Goal: Task Accomplishment & Management: Use online tool/utility

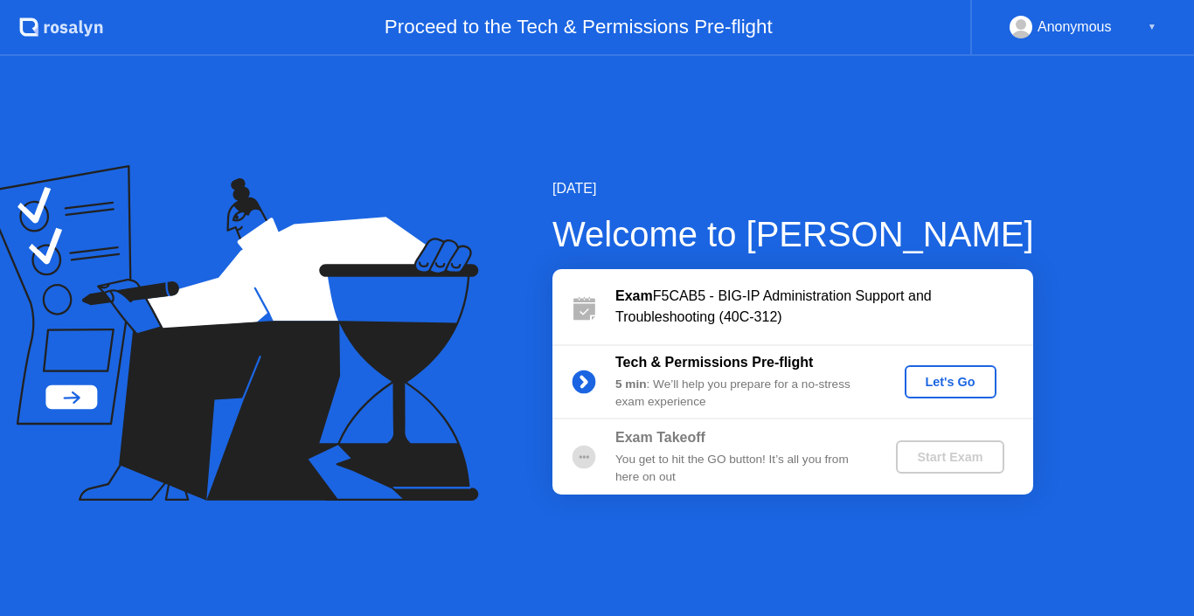
click at [964, 378] on div "Let's Go" at bounding box center [950, 382] width 78 height 14
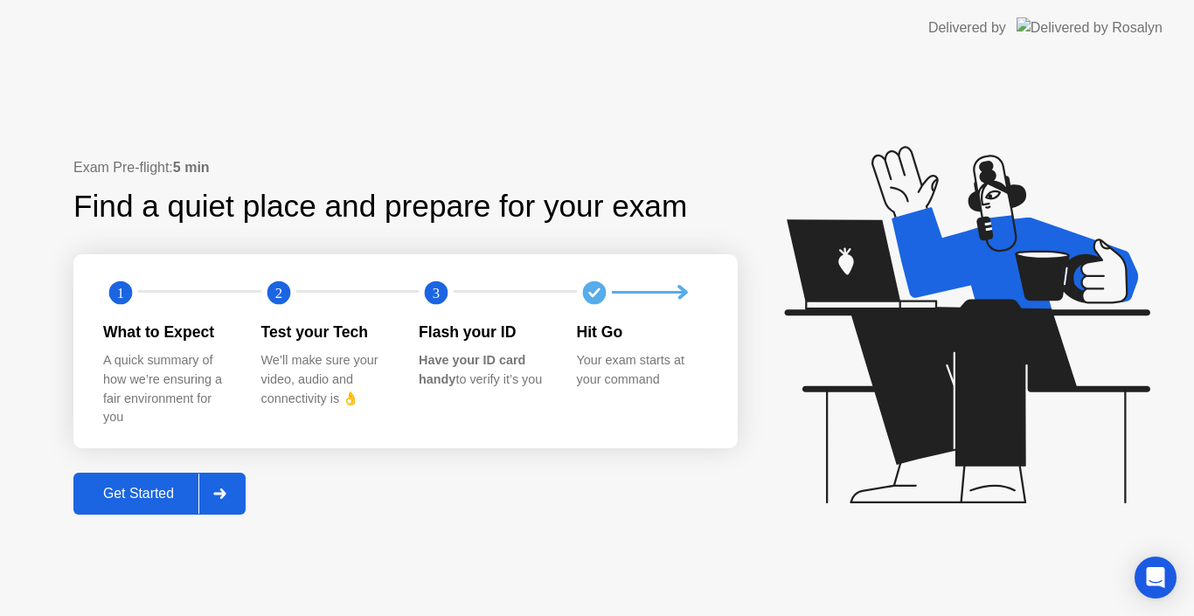
click at [106, 486] on div "Get Started" at bounding box center [139, 494] width 120 height 16
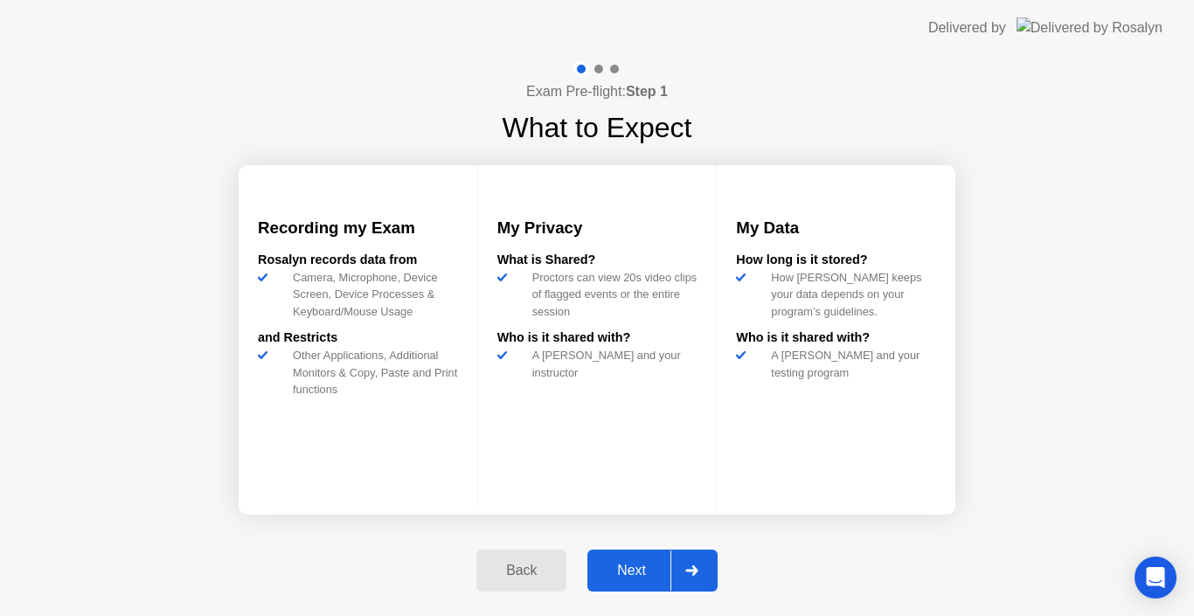
click at [629, 556] on button "Next" at bounding box center [652, 571] width 130 height 42
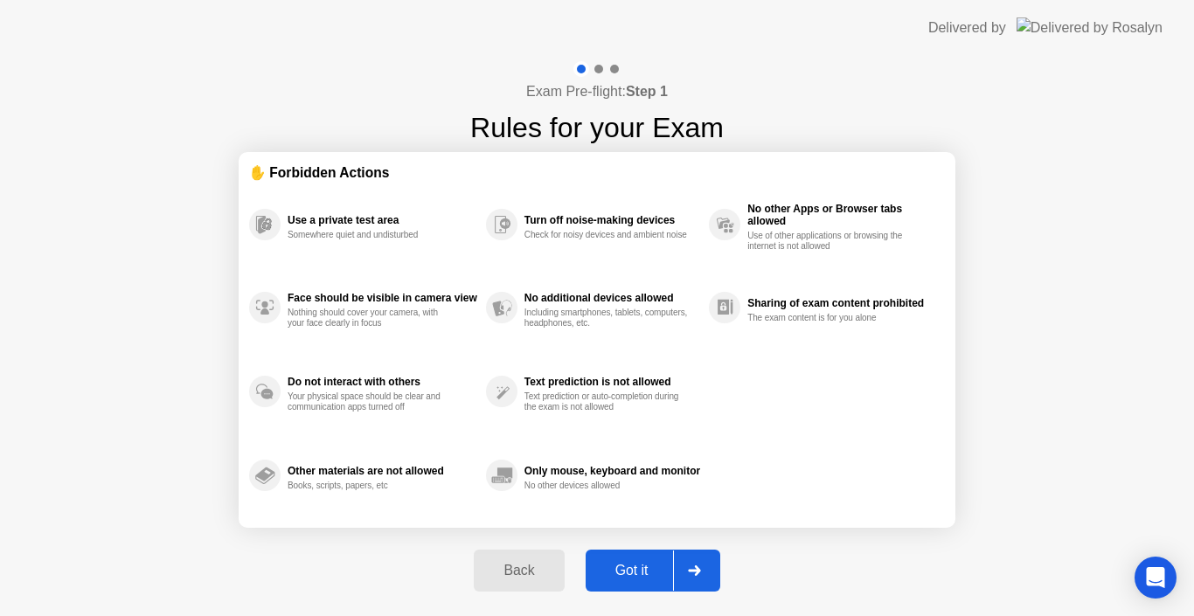
click at [625, 573] on div "Got it" at bounding box center [632, 571] width 82 height 16
select select "Available cameras"
select select "Available speakers"
select select "Available microphones"
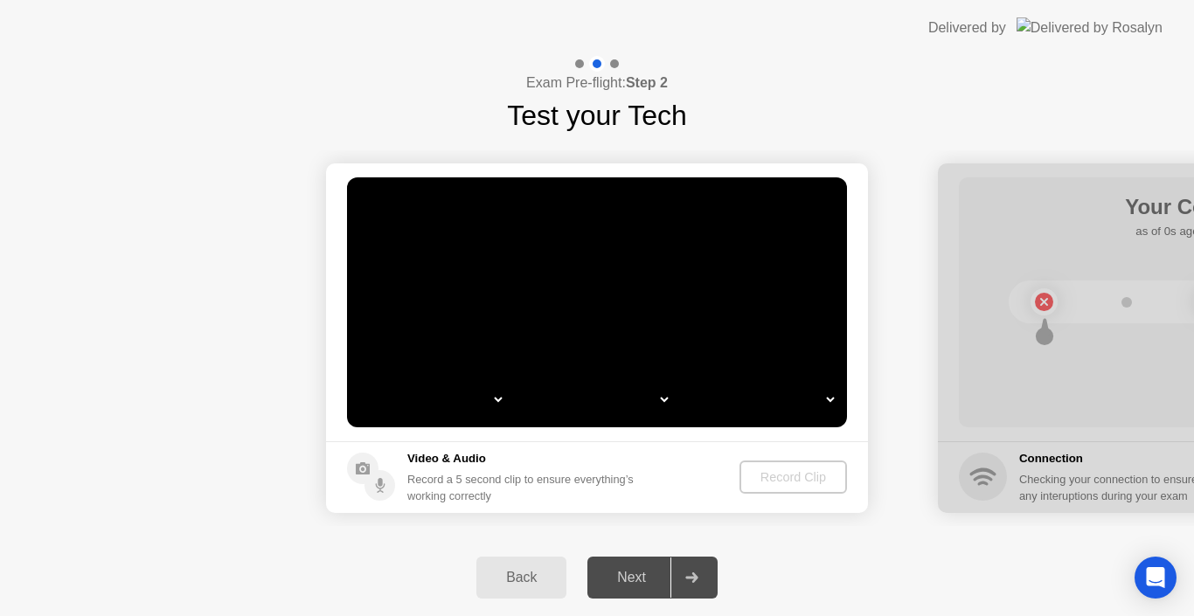
select select "*"
select select "**********"
select select "*******"
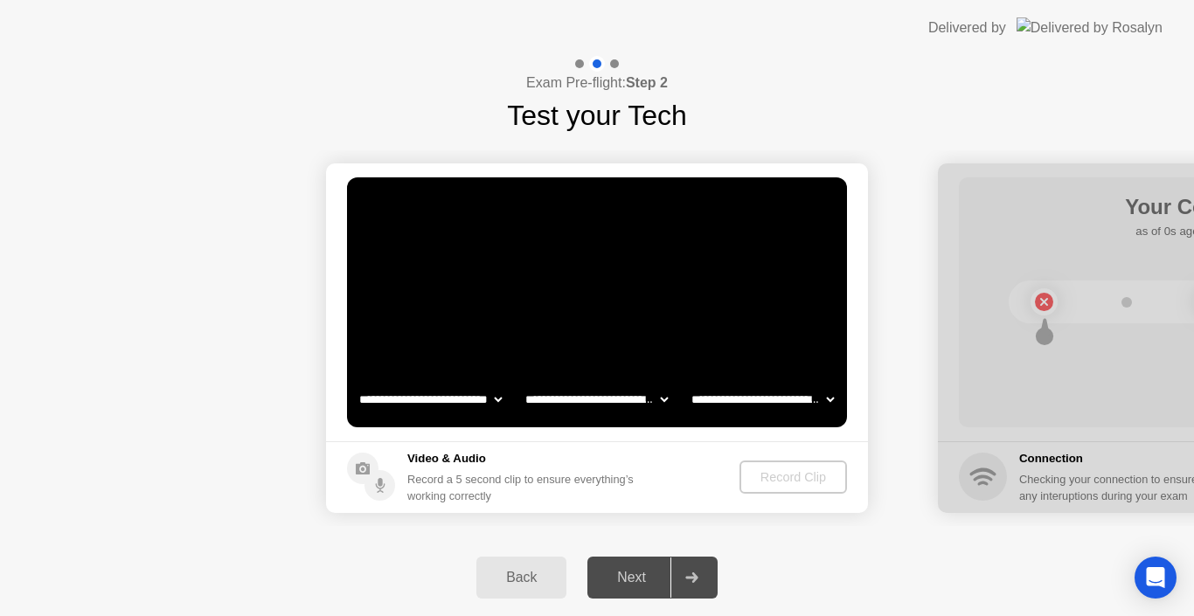
click at [544, 585] on div "Back" at bounding box center [521, 578] width 80 height 16
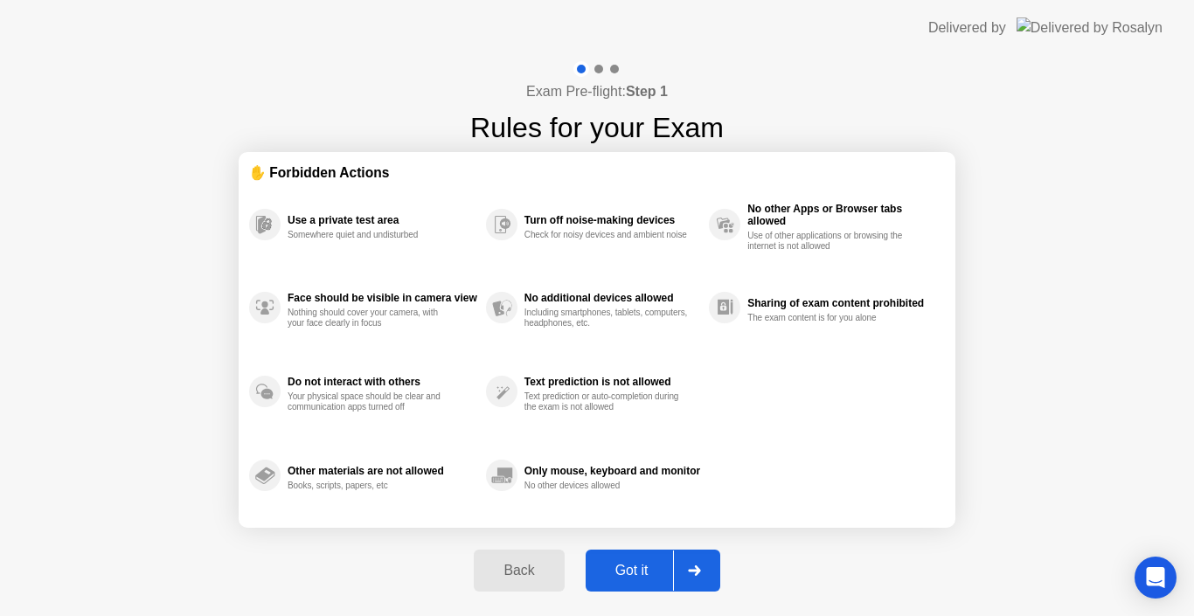
click at [640, 569] on div "Got it" at bounding box center [632, 571] width 82 height 16
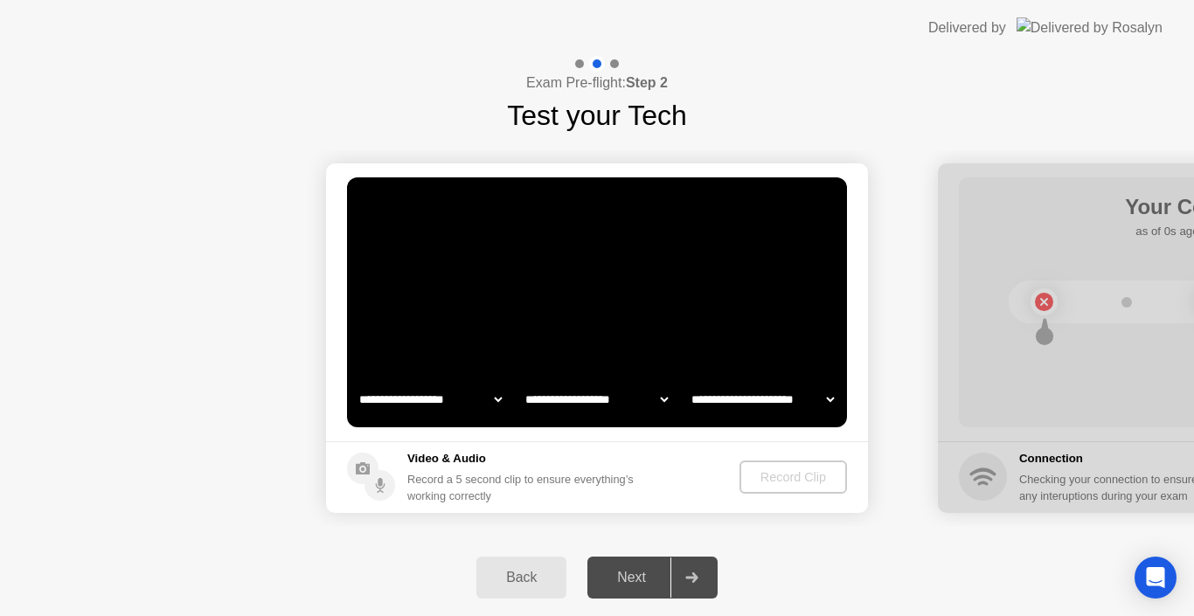
select select "**********"
select select "*******"
click at [516, 585] on div "Back" at bounding box center [521, 578] width 80 height 16
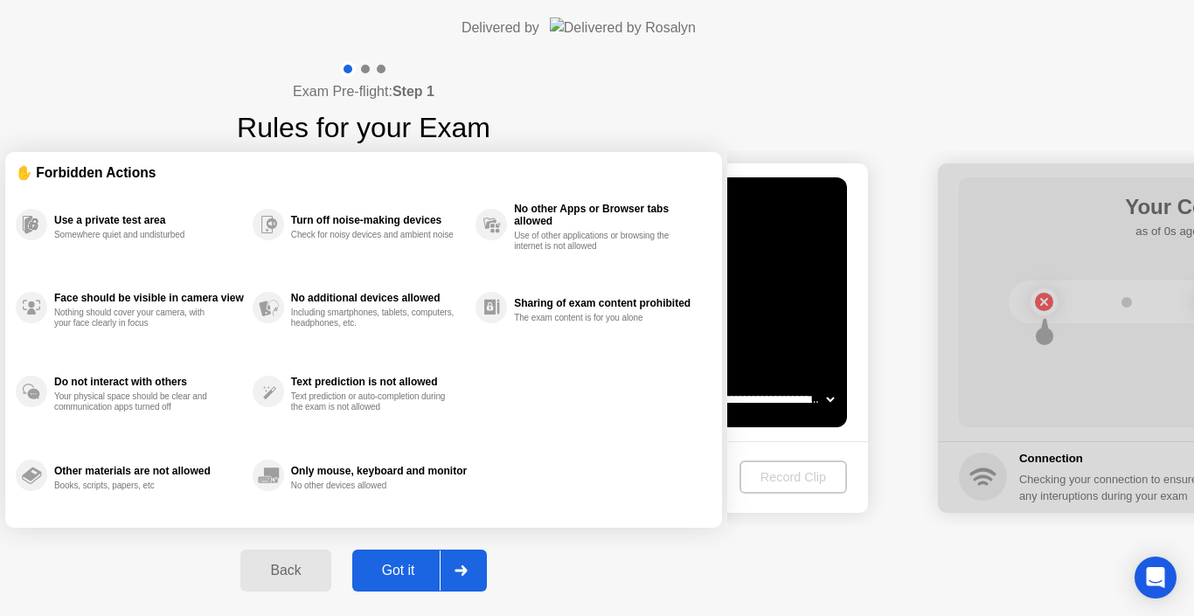
click at [439, 563] on div "Got it" at bounding box center [398, 571] width 82 height 16
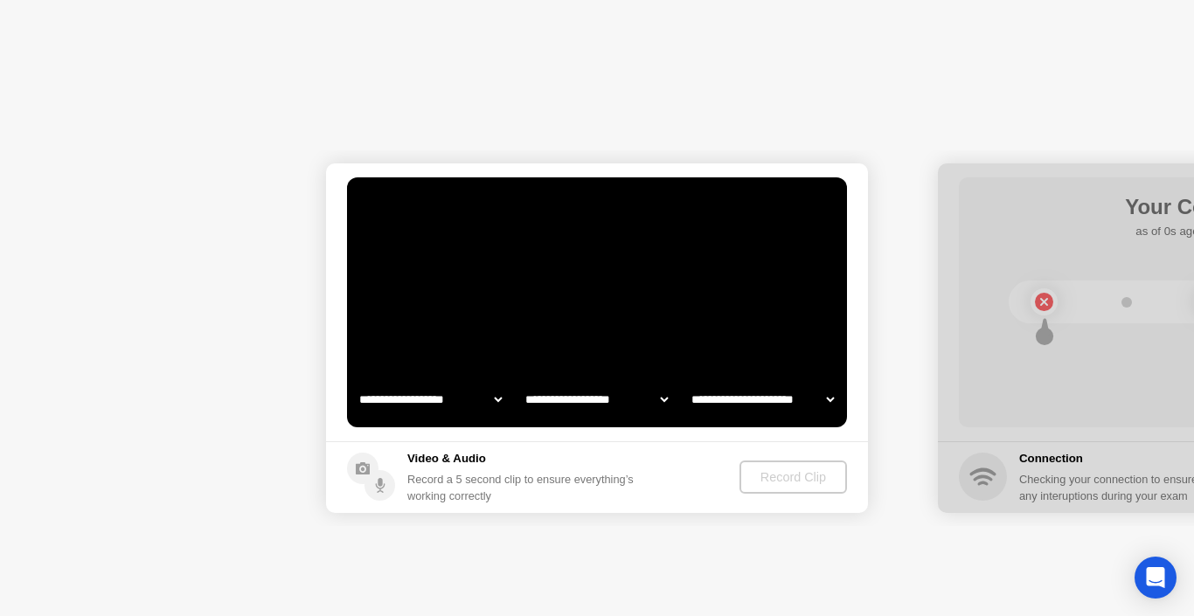
select select "**********"
select select "*******"
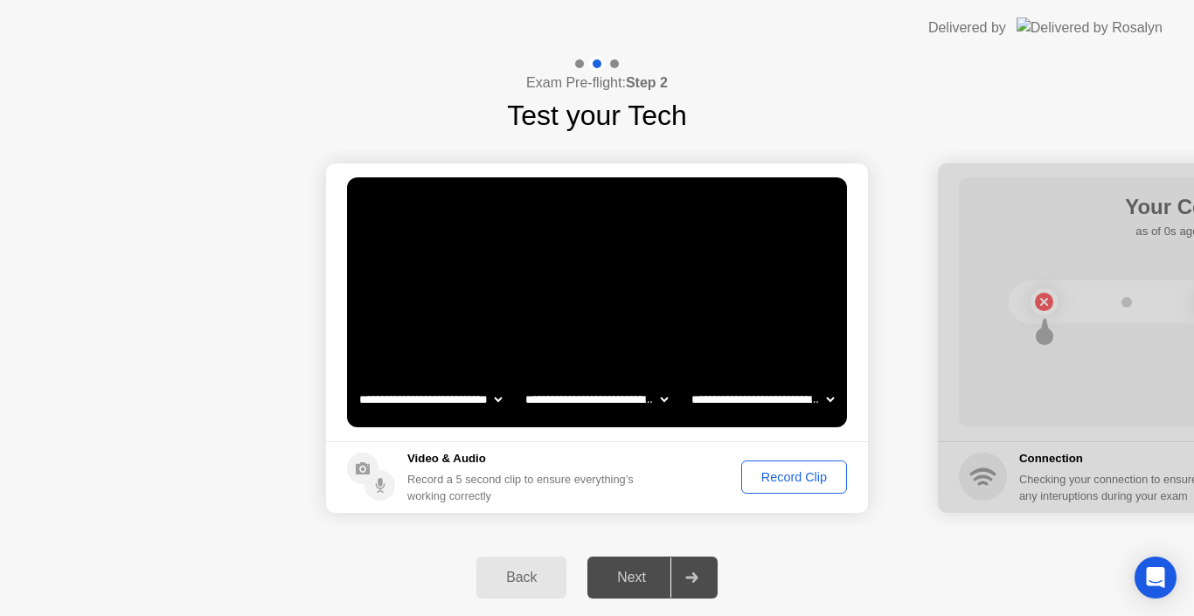
click at [765, 489] on button "Record Clip" at bounding box center [794, 476] width 106 height 33
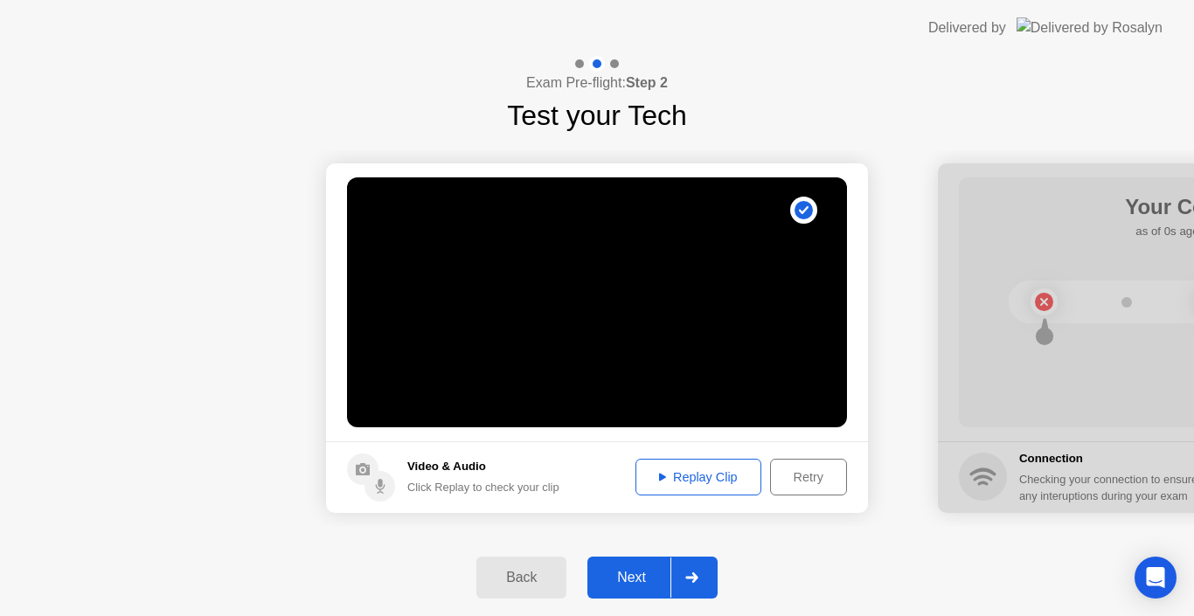
click at [651, 570] on div "Next" at bounding box center [631, 578] width 78 height 16
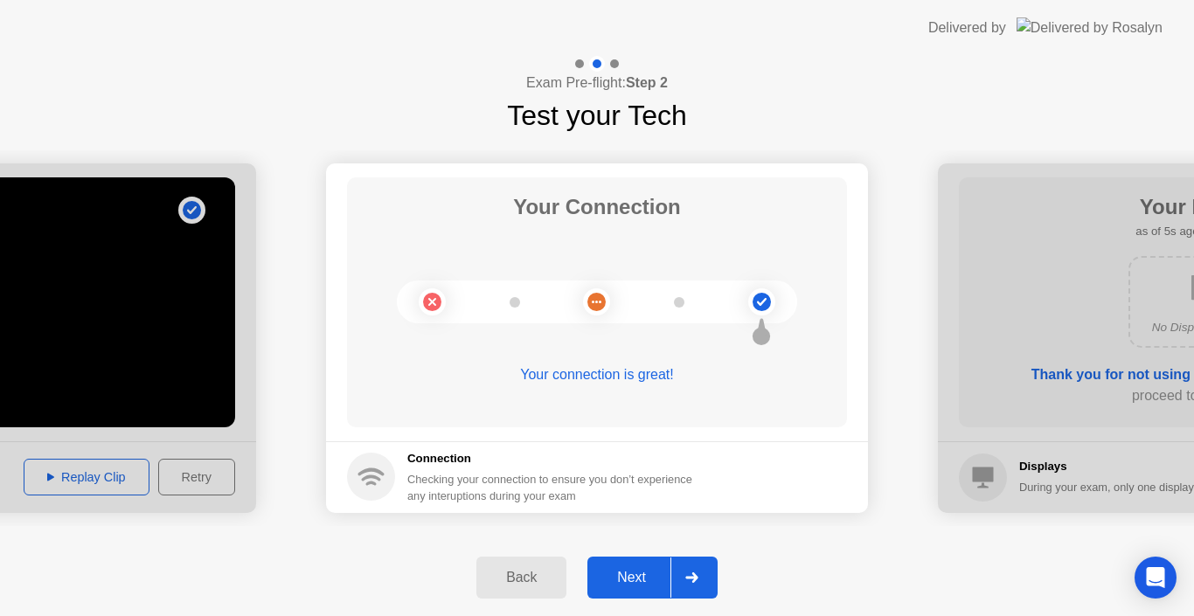
click at [630, 570] on div "Next" at bounding box center [631, 578] width 78 height 16
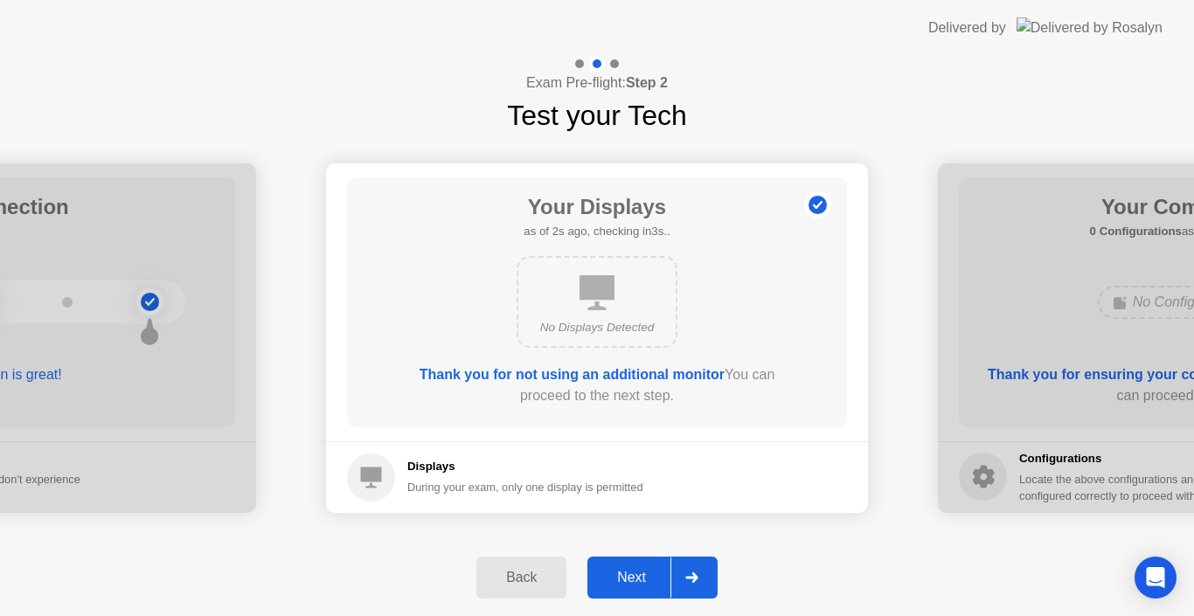
click at [640, 578] on div "Next" at bounding box center [631, 578] width 78 height 16
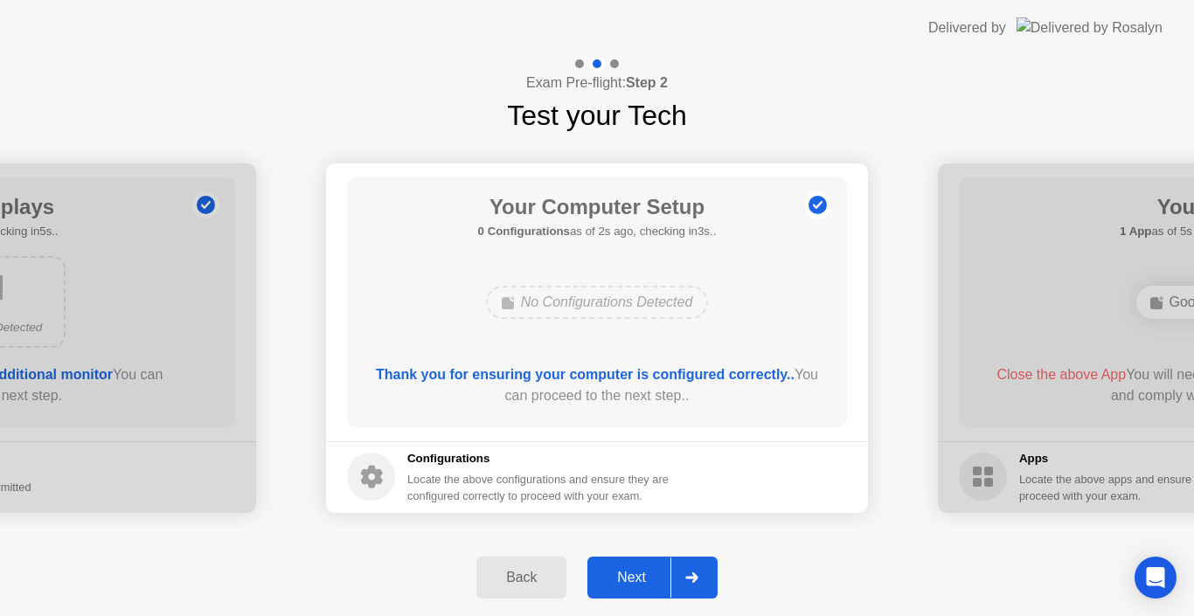
click at [640, 578] on div "Next" at bounding box center [631, 578] width 78 height 16
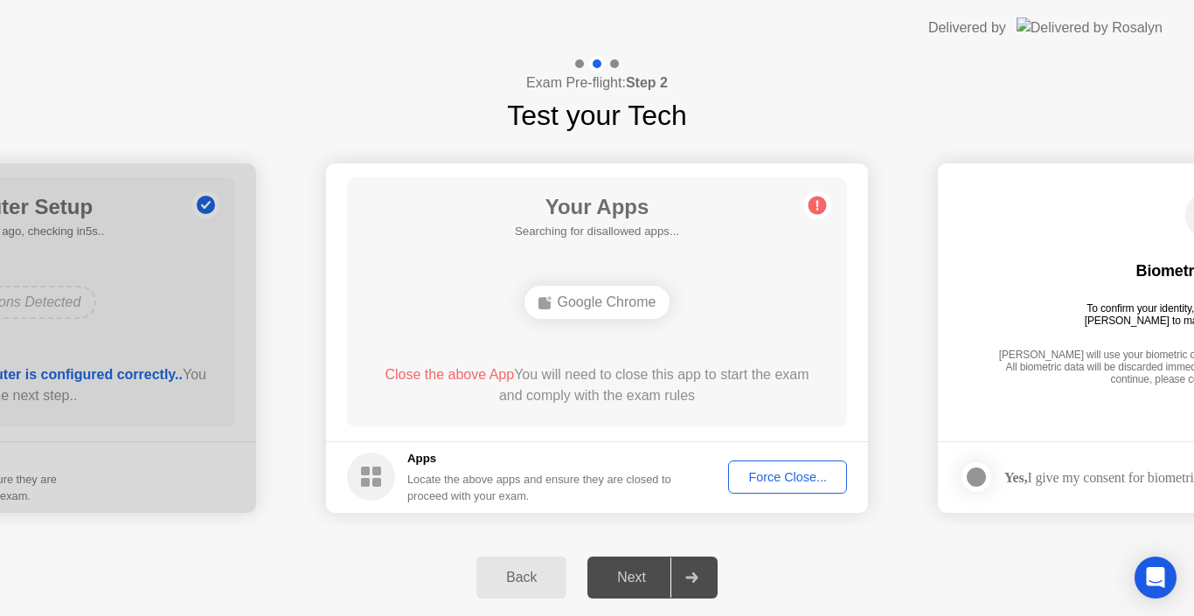
click at [796, 454] on footer "Apps Locate the above apps and ensure they are closed to proceed with your exam…" at bounding box center [597, 477] width 542 height 72
click at [790, 472] on div "Force Close..." at bounding box center [787, 477] width 107 height 14
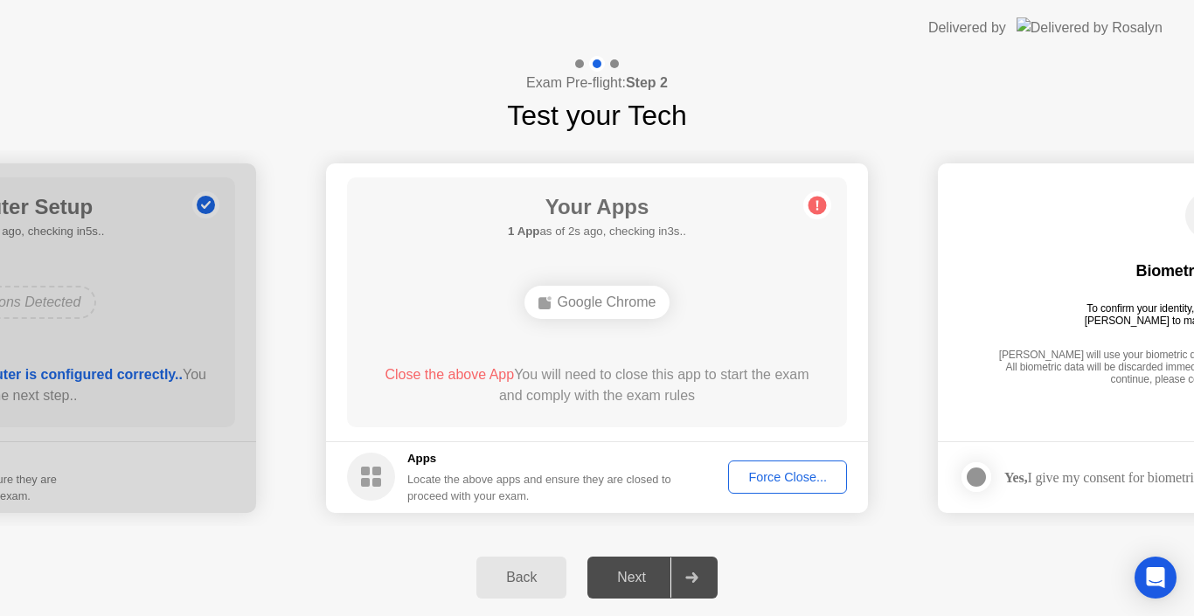
click at [822, 590] on div "Back Next" at bounding box center [597, 577] width 1194 height 77
click at [798, 484] on div "Force Close..." at bounding box center [787, 477] width 107 height 14
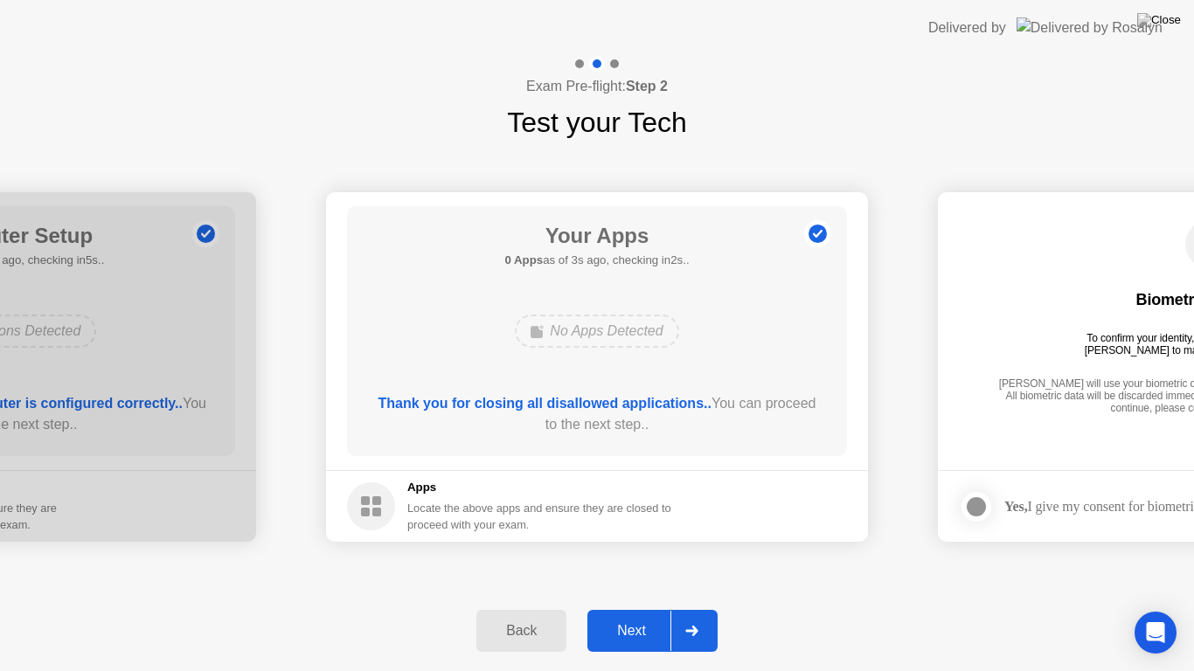
click at [630, 615] on div "Next" at bounding box center [631, 631] width 78 height 16
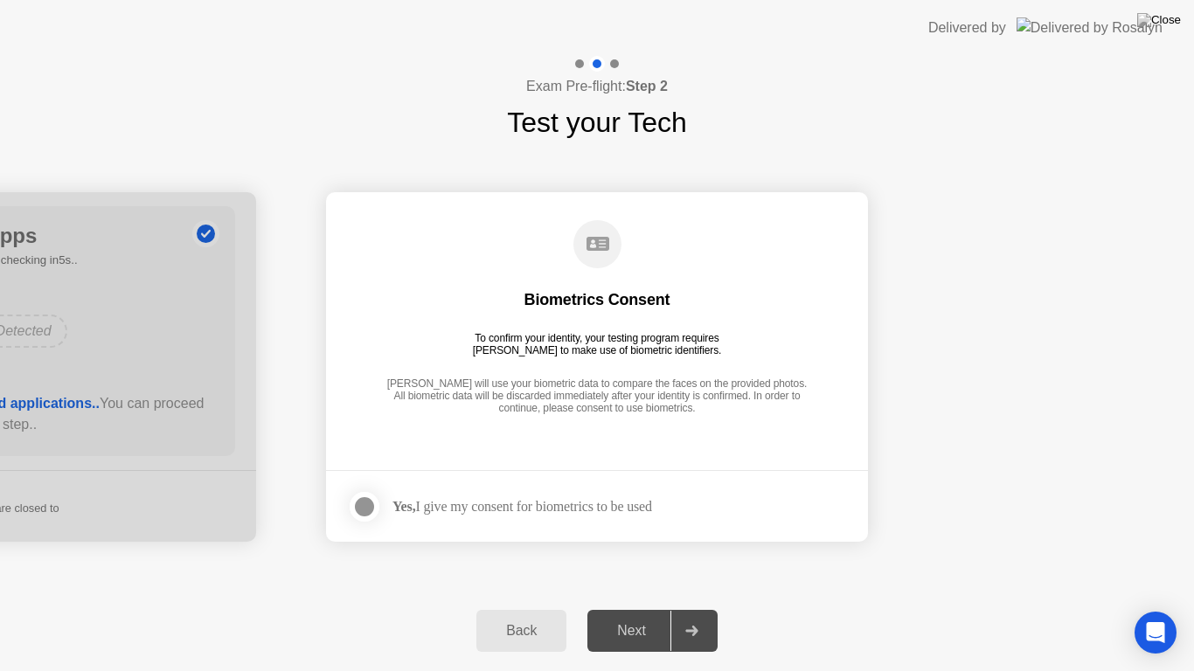
click at [374, 512] on div at bounding box center [364, 506] width 21 height 21
click at [820, 566] on div "**********" at bounding box center [597, 366] width 1194 height 447
click at [782, 573] on div "**********" at bounding box center [597, 366] width 1194 height 447
click at [649, 615] on div "Next" at bounding box center [631, 631] width 78 height 16
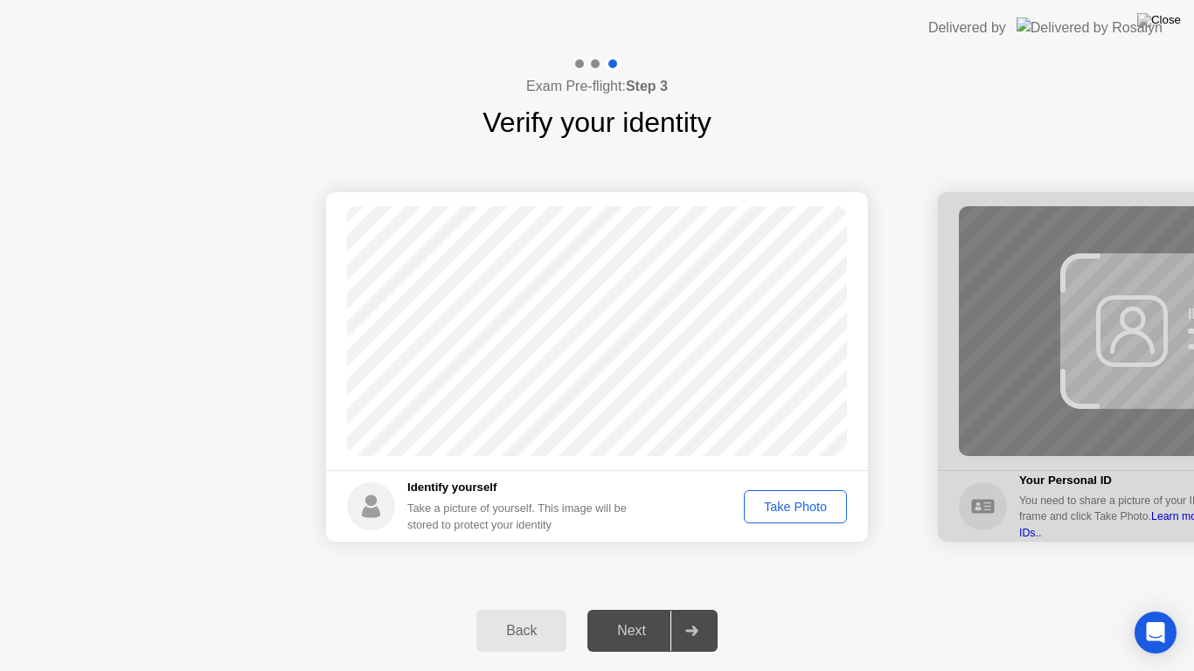
click at [794, 501] on div "Take Photo" at bounding box center [795, 507] width 91 height 14
click at [637, 615] on div "Next" at bounding box center [631, 631] width 78 height 16
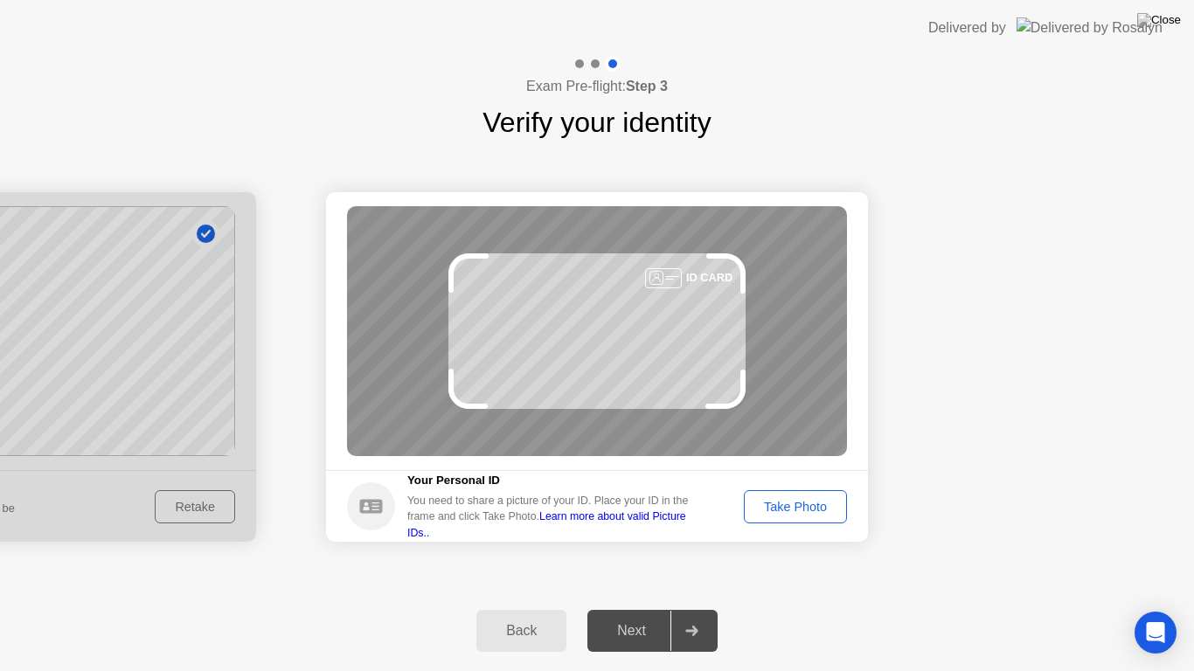
click at [637, 615] on div "Next" at bounding box center [631, 631] width 78 height 16
click at [782, 508] on div "Take Photo" at bounding box center [795, 507] width 91 height 14
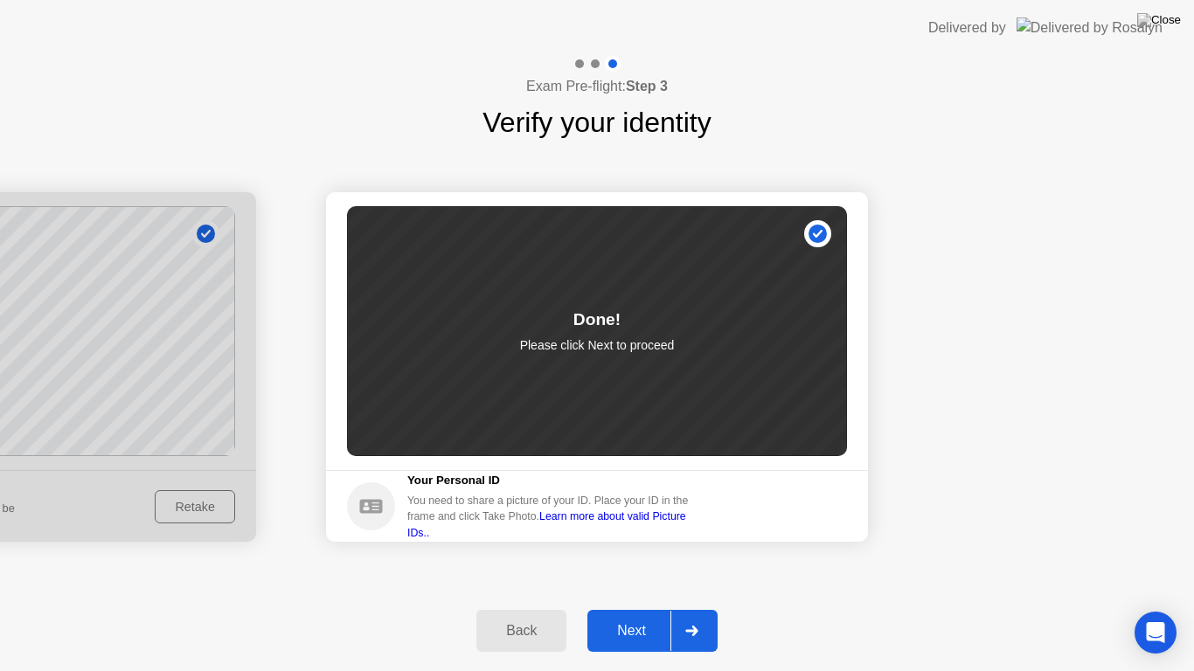
click at [634, 615] on div "Next" at bounding box center [631, 631] width 78 height 16
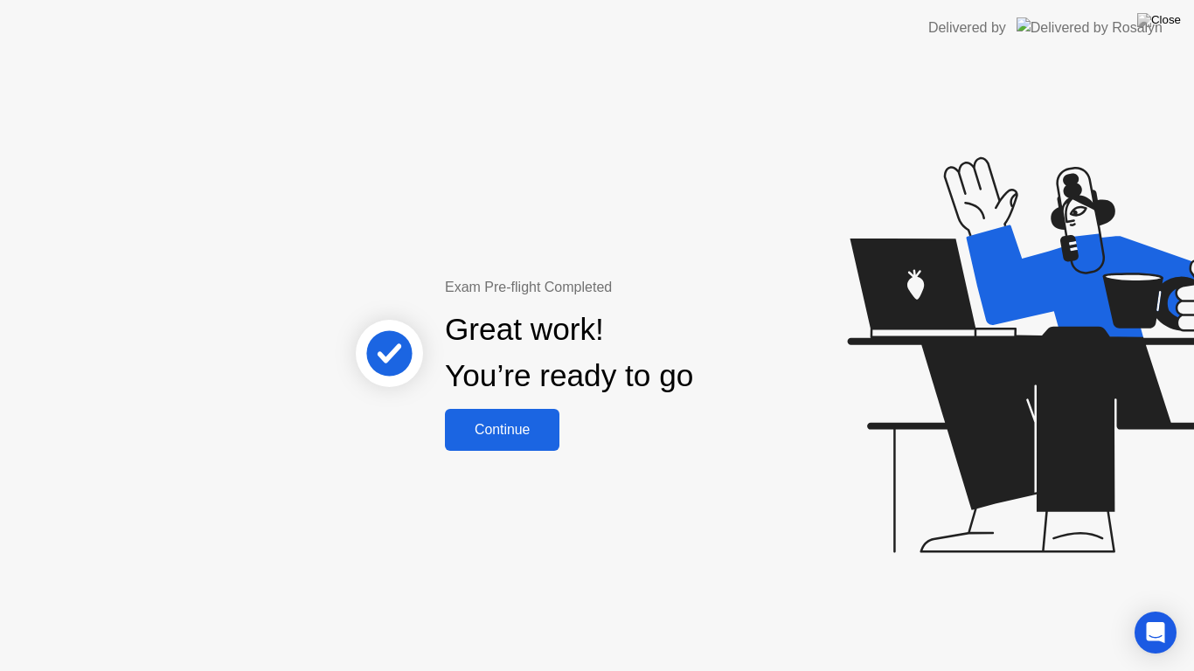
click at [536, 438] on div "Continue" at bounding box center [502, 430] width 104 height 16
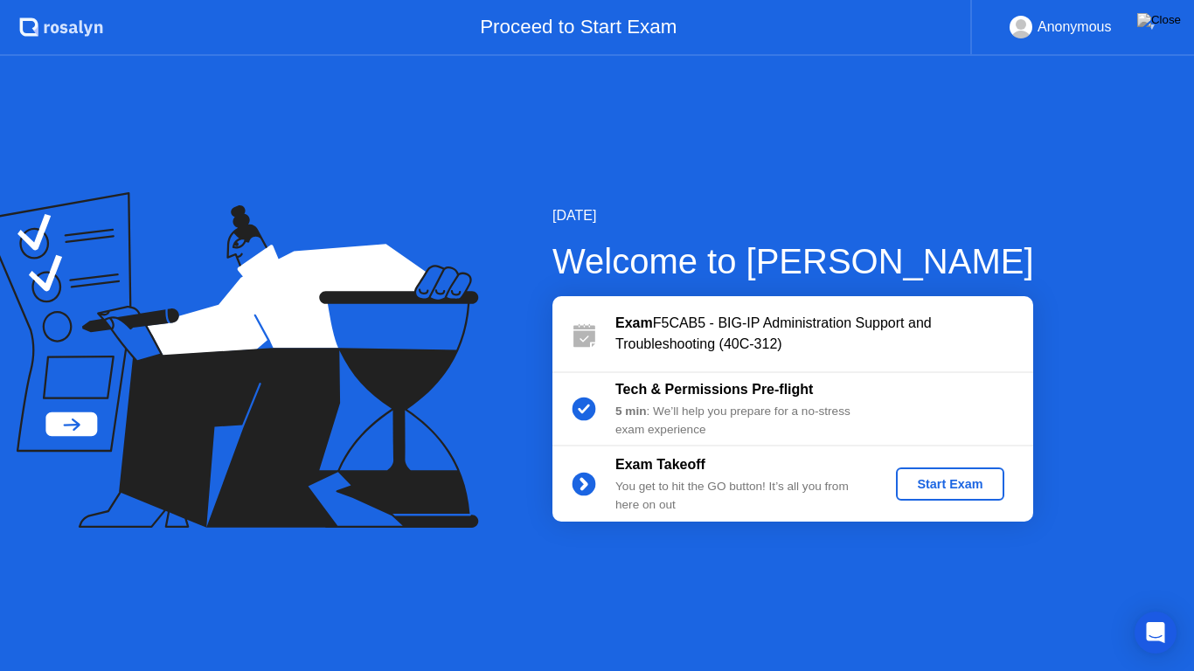
click at [953, 481] on div "Start Exam" at bounding box center [949, 484] width 93 height 14
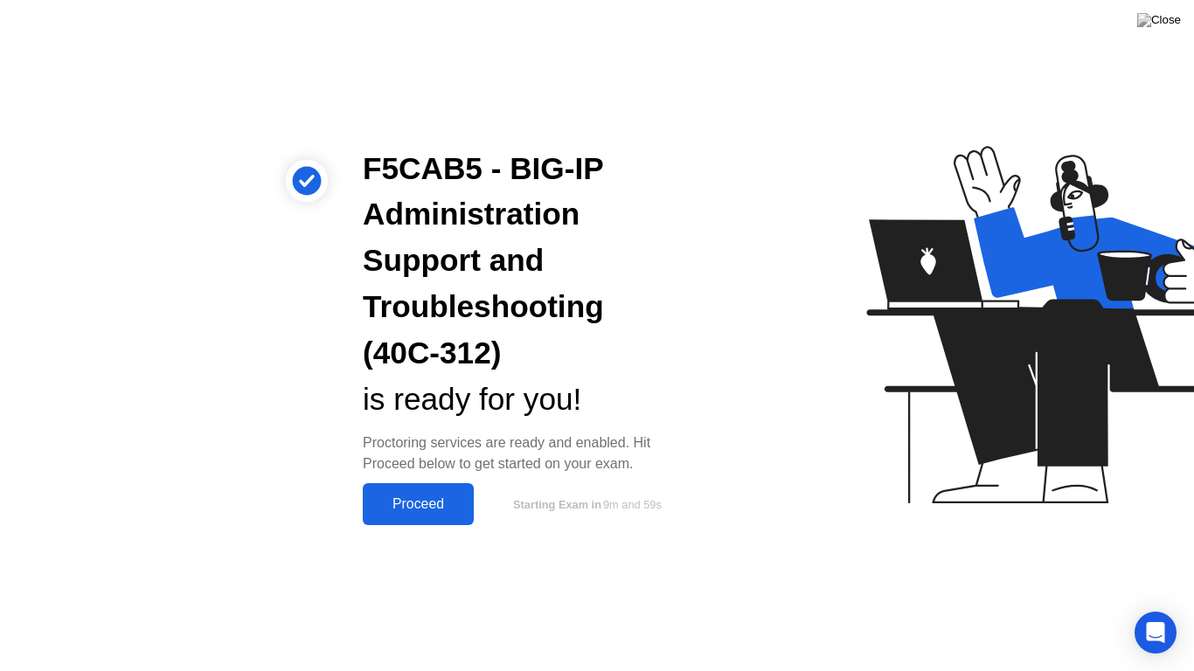
click at [439, 496] on div "Proceed" at bounding box center [418, 504] width 100 height 16
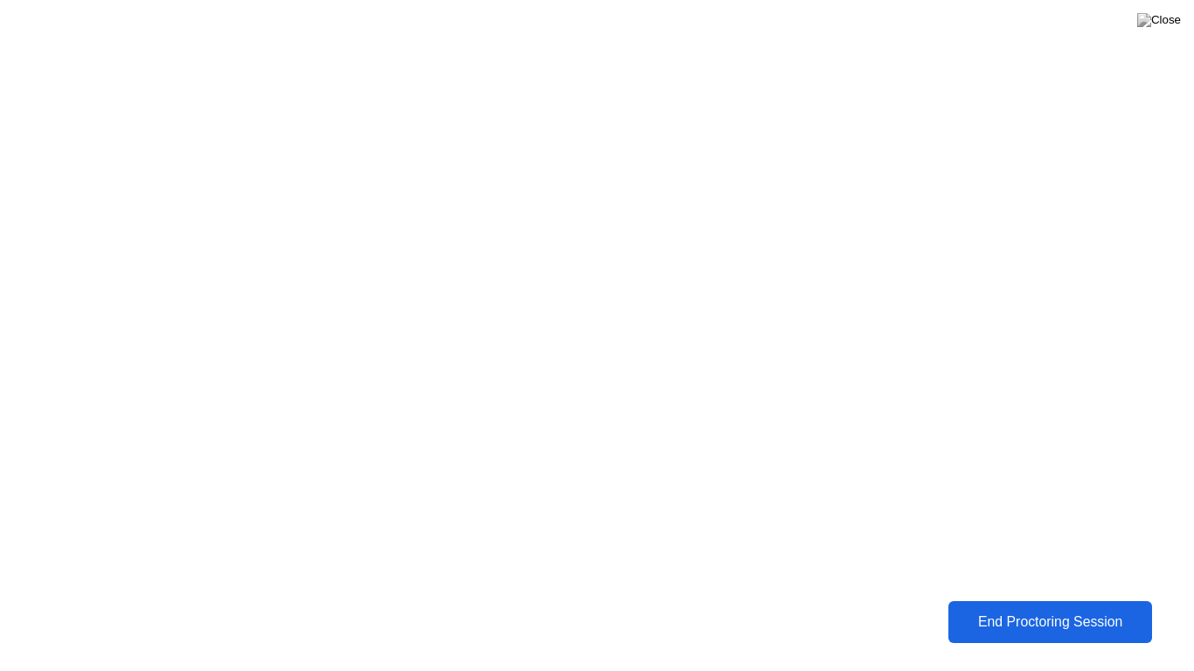
click at [1023, 615] on div "End Proctoring Session" at bounding box center [1049, 622] width 193 height 16
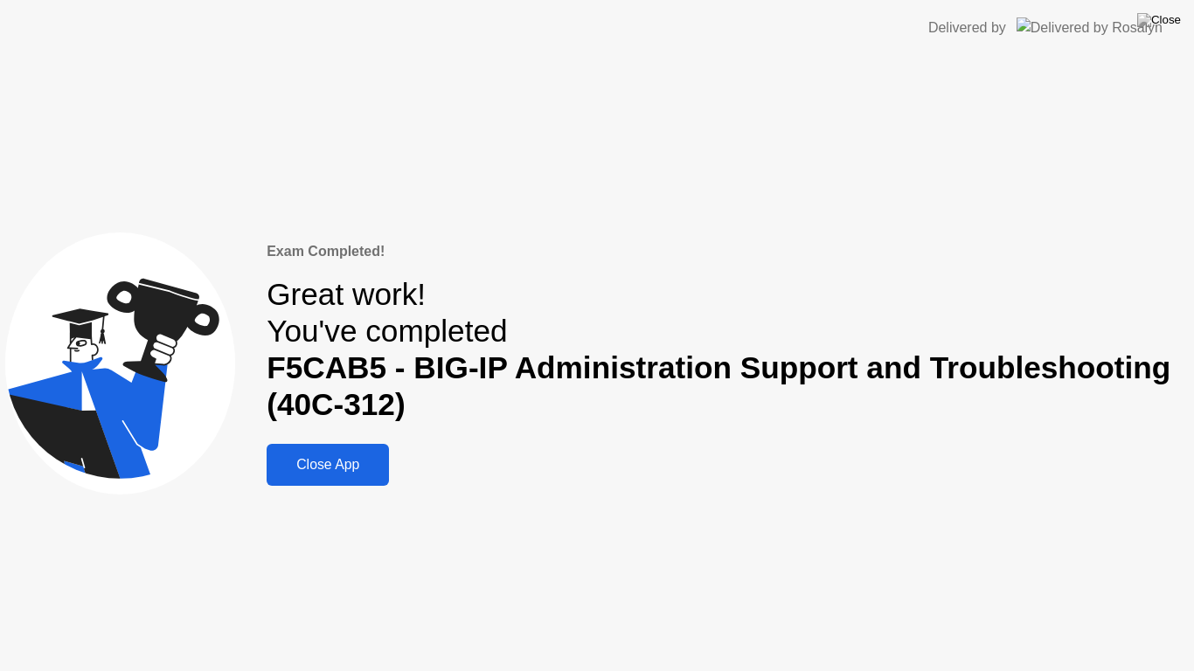
click at [333, 453] on button "Close App" at bounding box center [327, 465] width 122 height 42
